Goal: Information Seeking & Learning: Learn about a topic

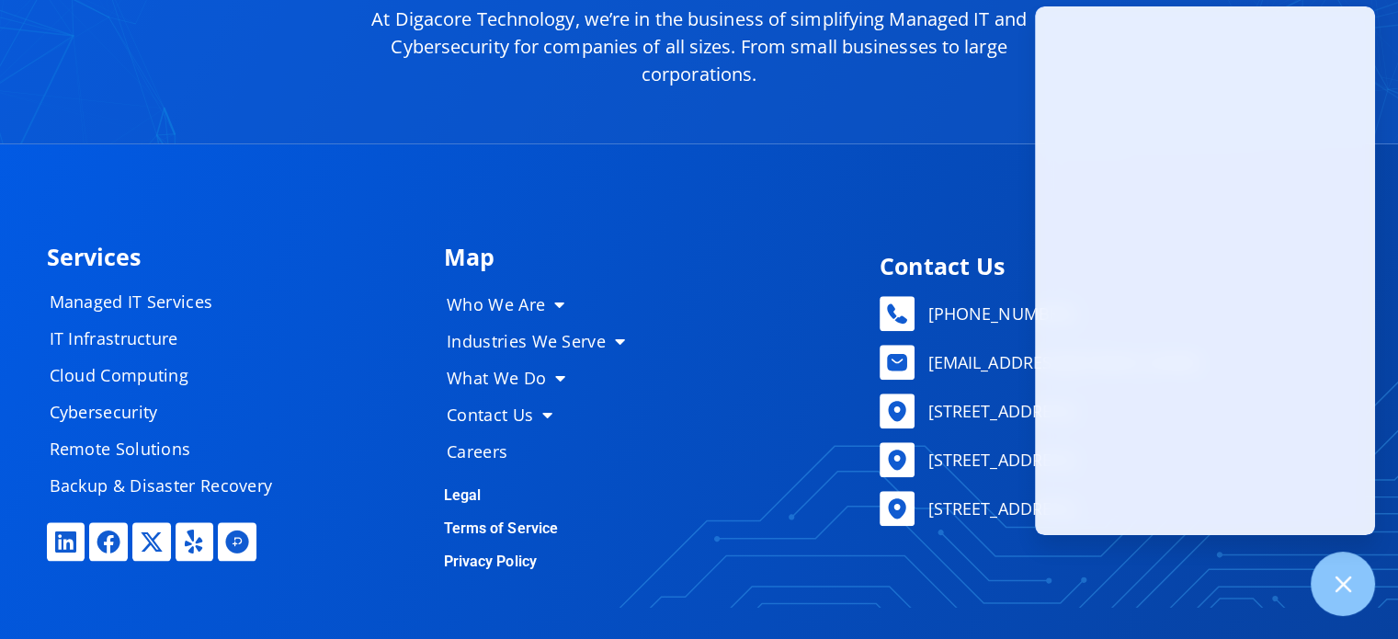
scroll to position [9086, 0]
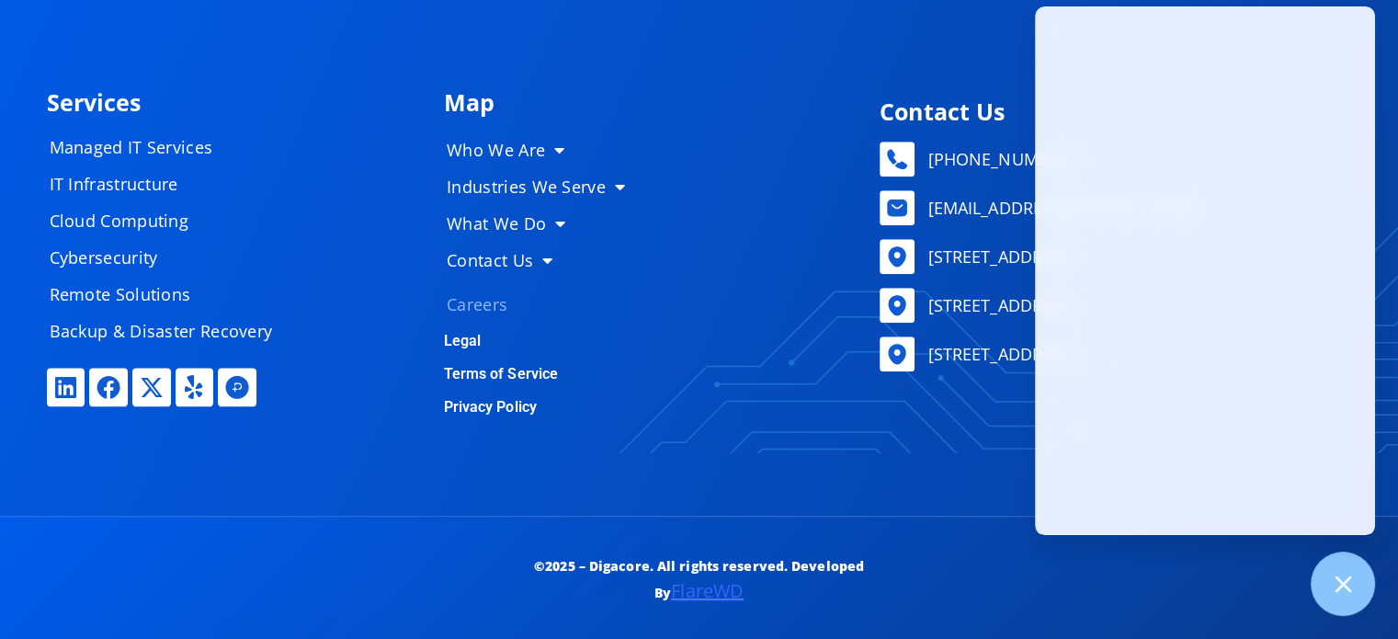
click at [479, 289] on link "Careers" at bounding box center [543, 304] width 230 height 37
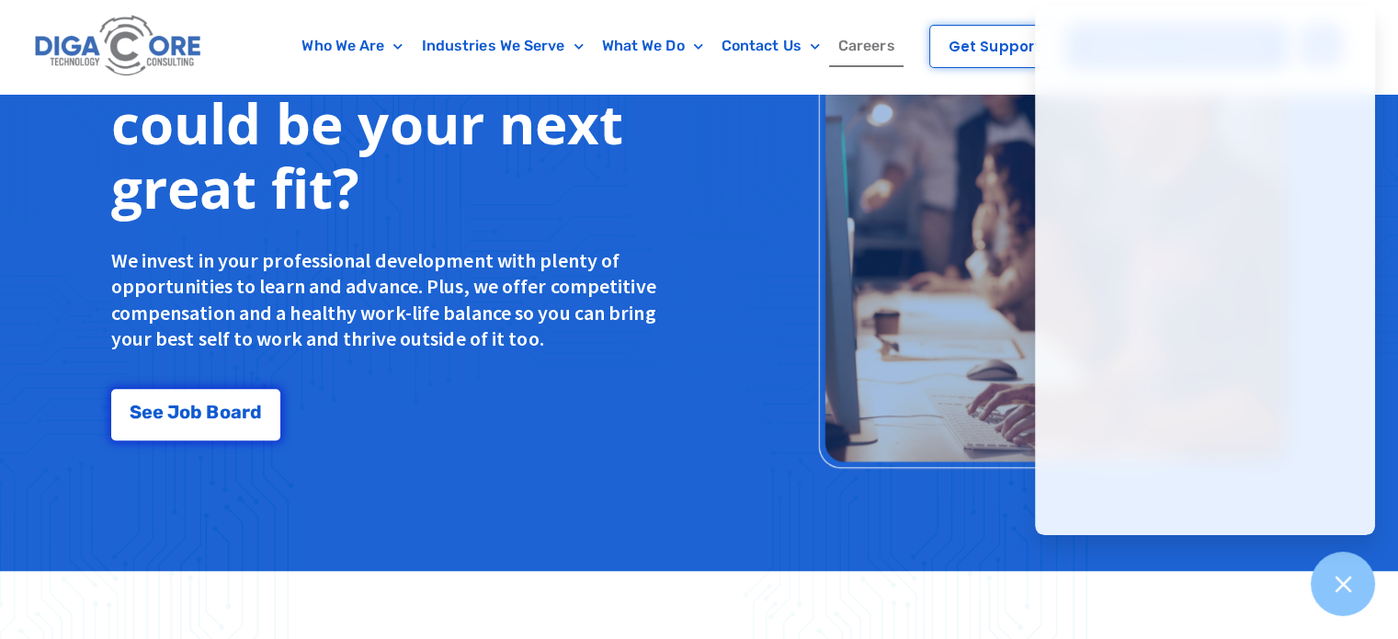
scroll to position [1585, 0]
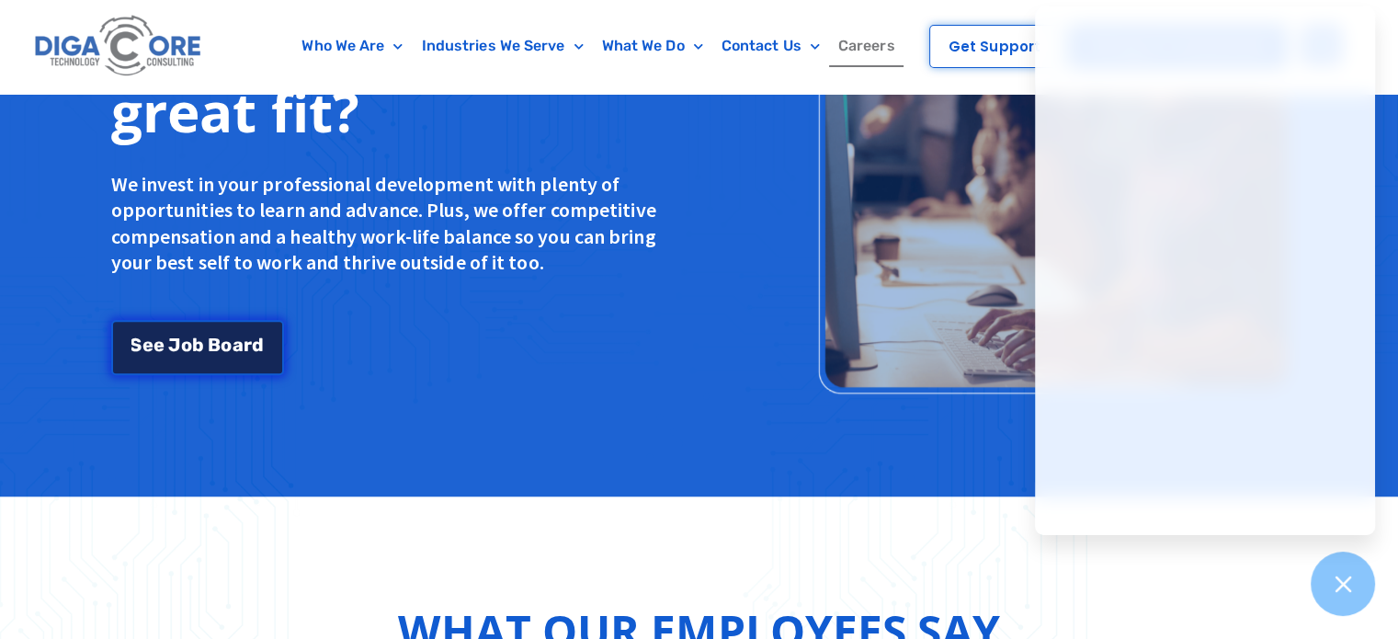
click at [196, 330] on link "S e e J [PERSON_NAME]" at bounding box center [197, 347] width 173 height 55
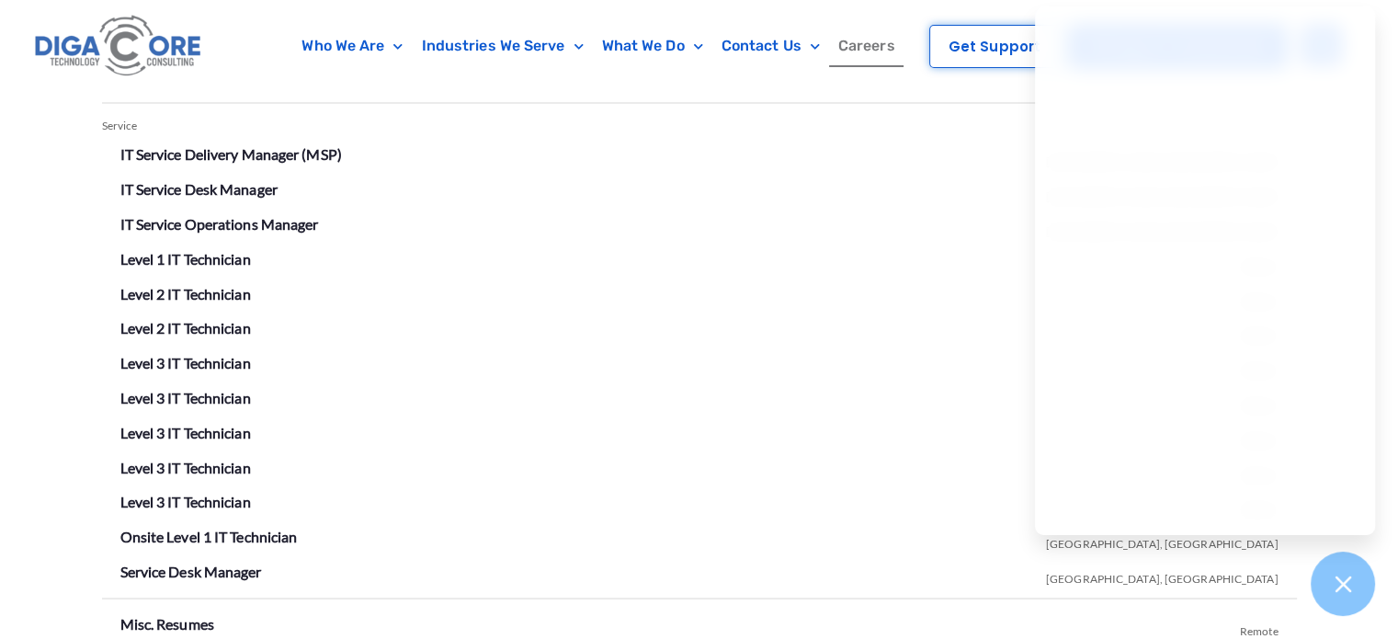
scroll to position [3400, 0]
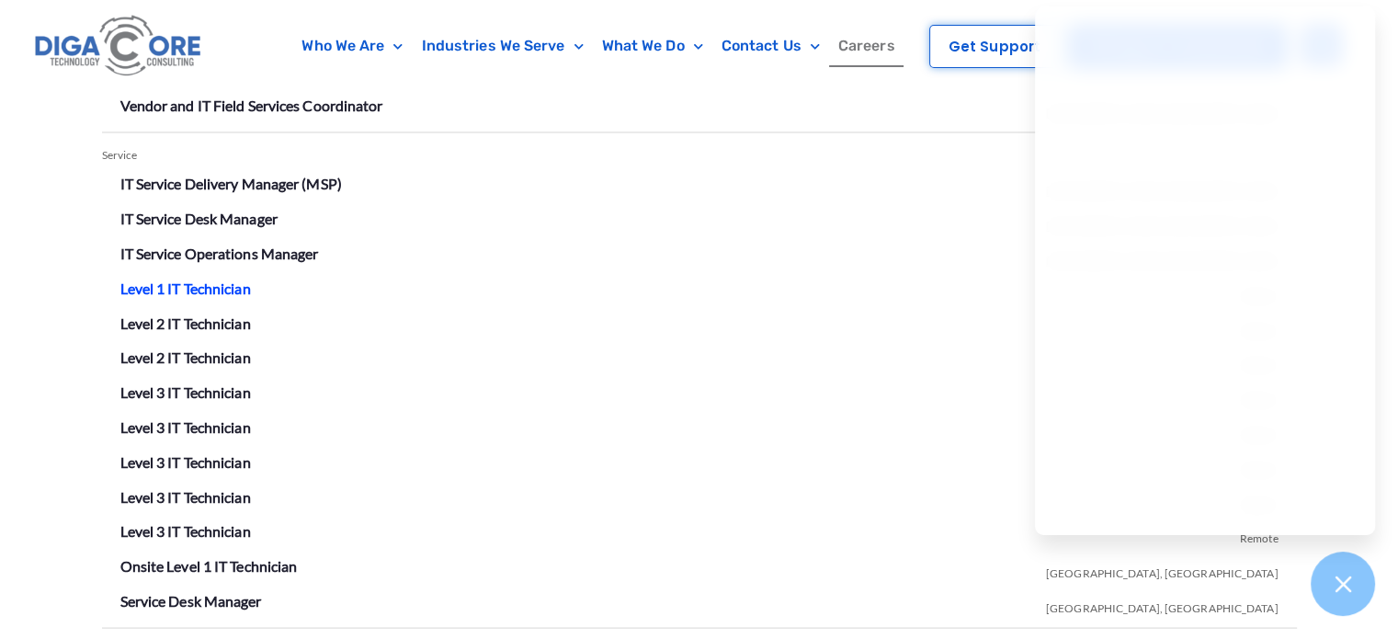
click at [145, 289] on link "Level 1 IT Technician" at bounding box center [185, 286] width 131 height 17
